Goal: Navigation & Orientation: Find specific page/section

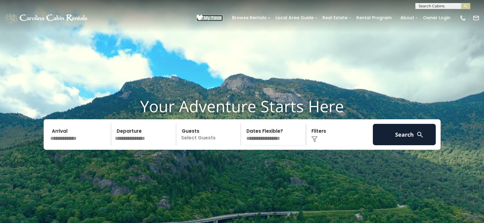
click at [219, 17] on span "My Favs" at bounding box center [212, 18] width 17 height 6
